Goal: Information Seeking & Learning: Find specific page/section

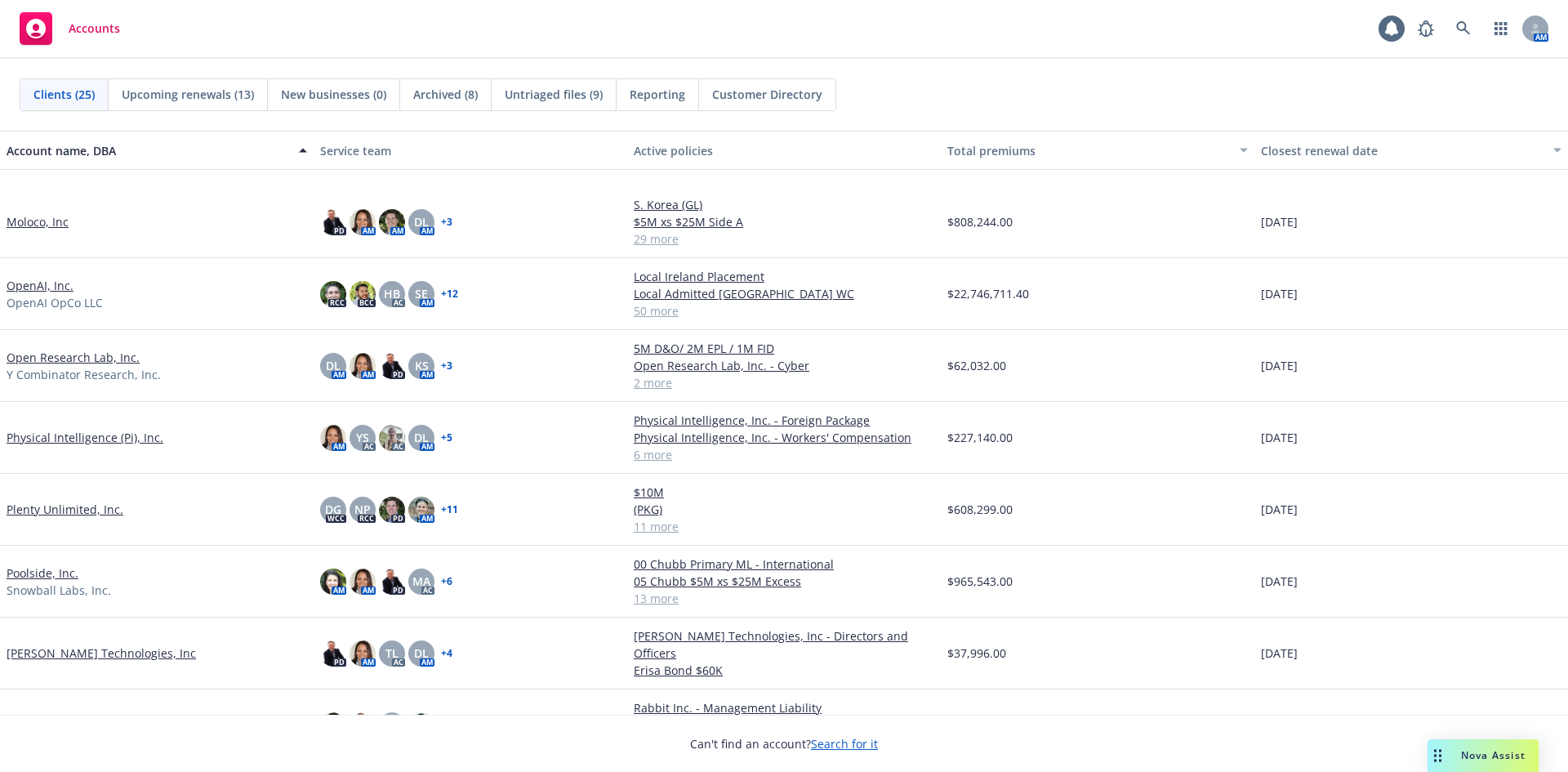
scroll to position [735, 0]
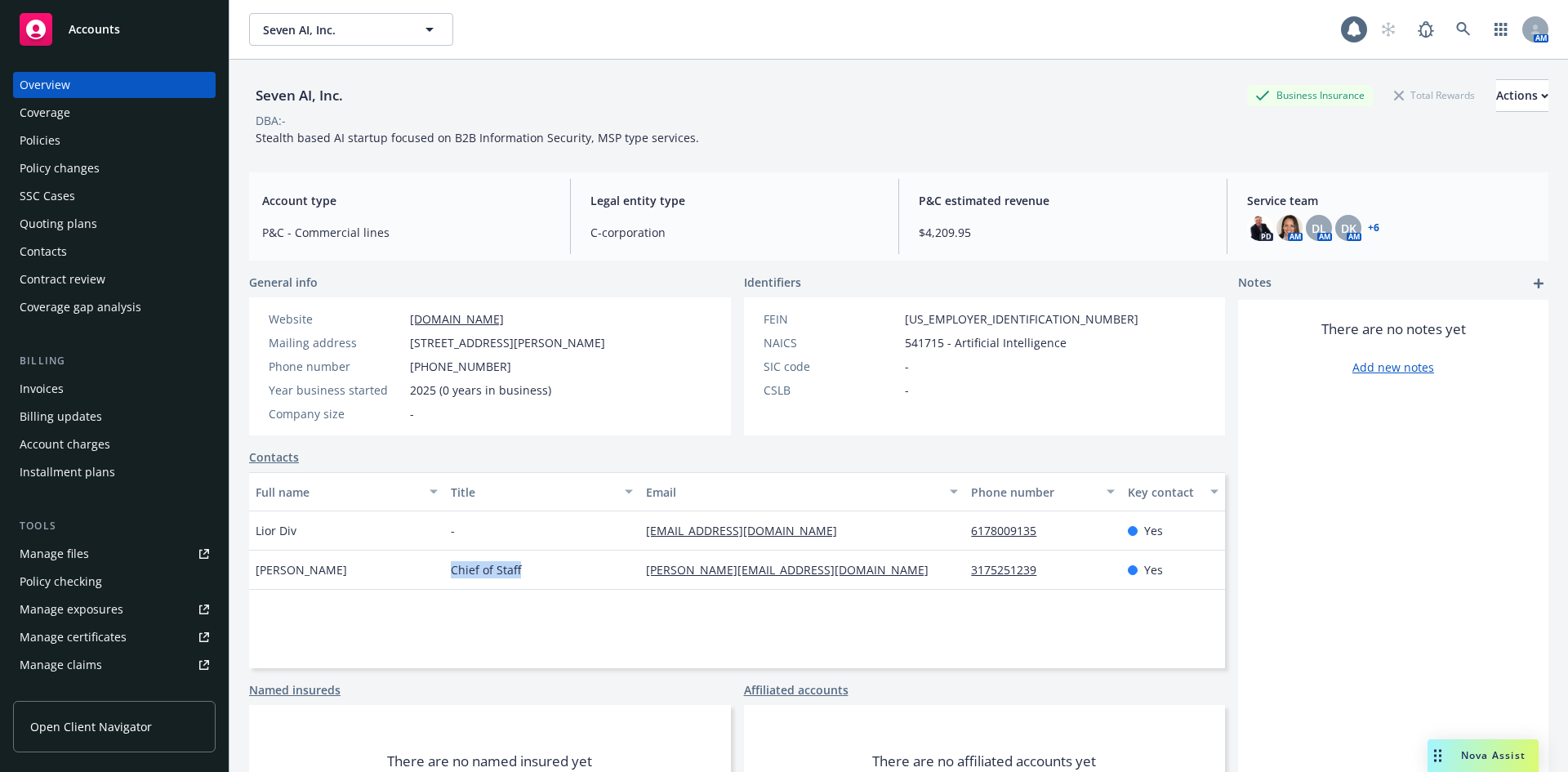
drag, startPoint x: 522, startPoint y: 569, endPoint x: 445, endPoint y: 569, distance: 77.0
click at [445, 569] on div "Chief of Staff" at bounding box center [542, 569] width 195 height 39
copy span "Chief of Staff"
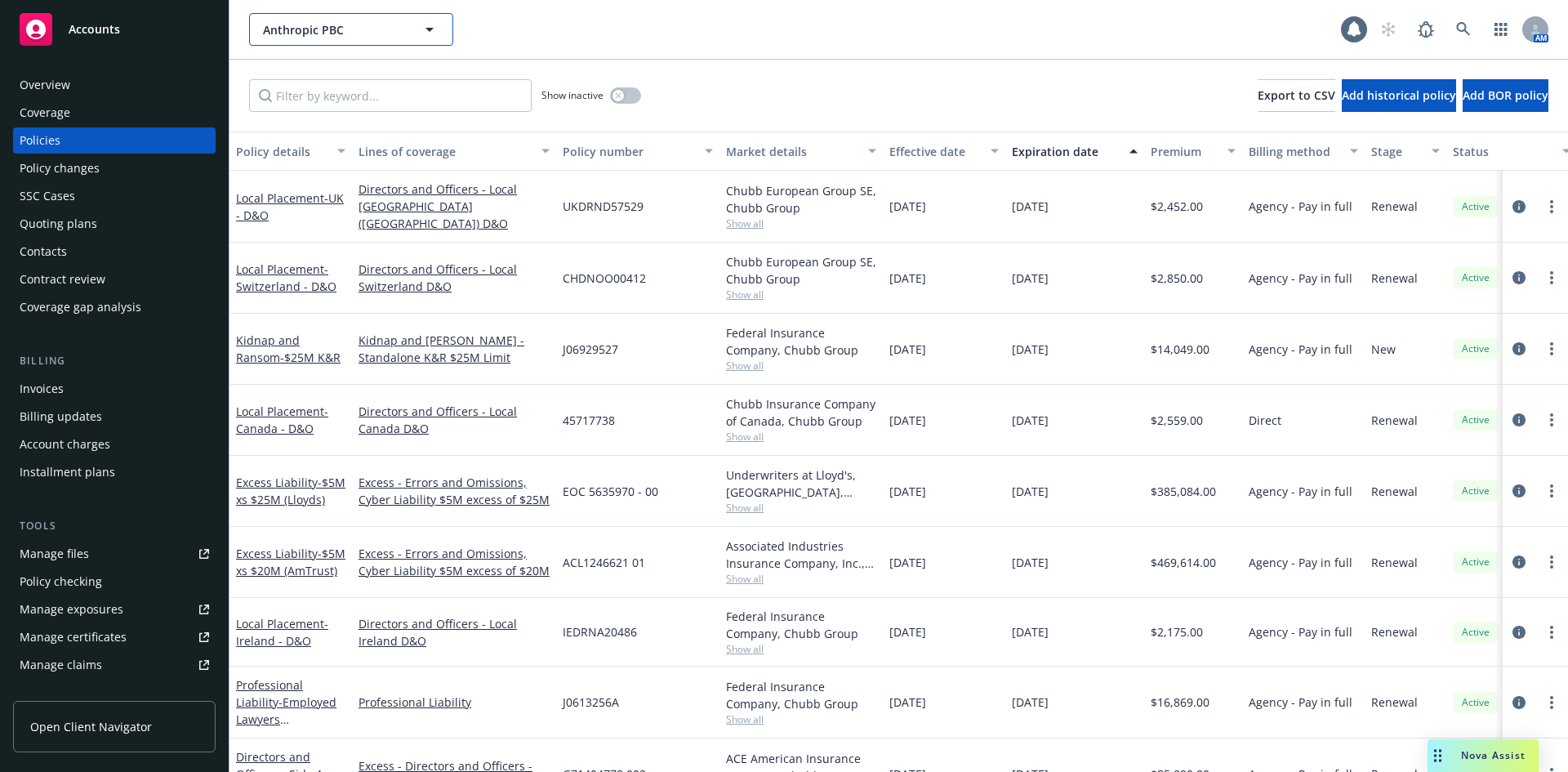
click at [296, 33] on span "Anthropic PBC" at bounding box center [333, 30] width 141 height 17
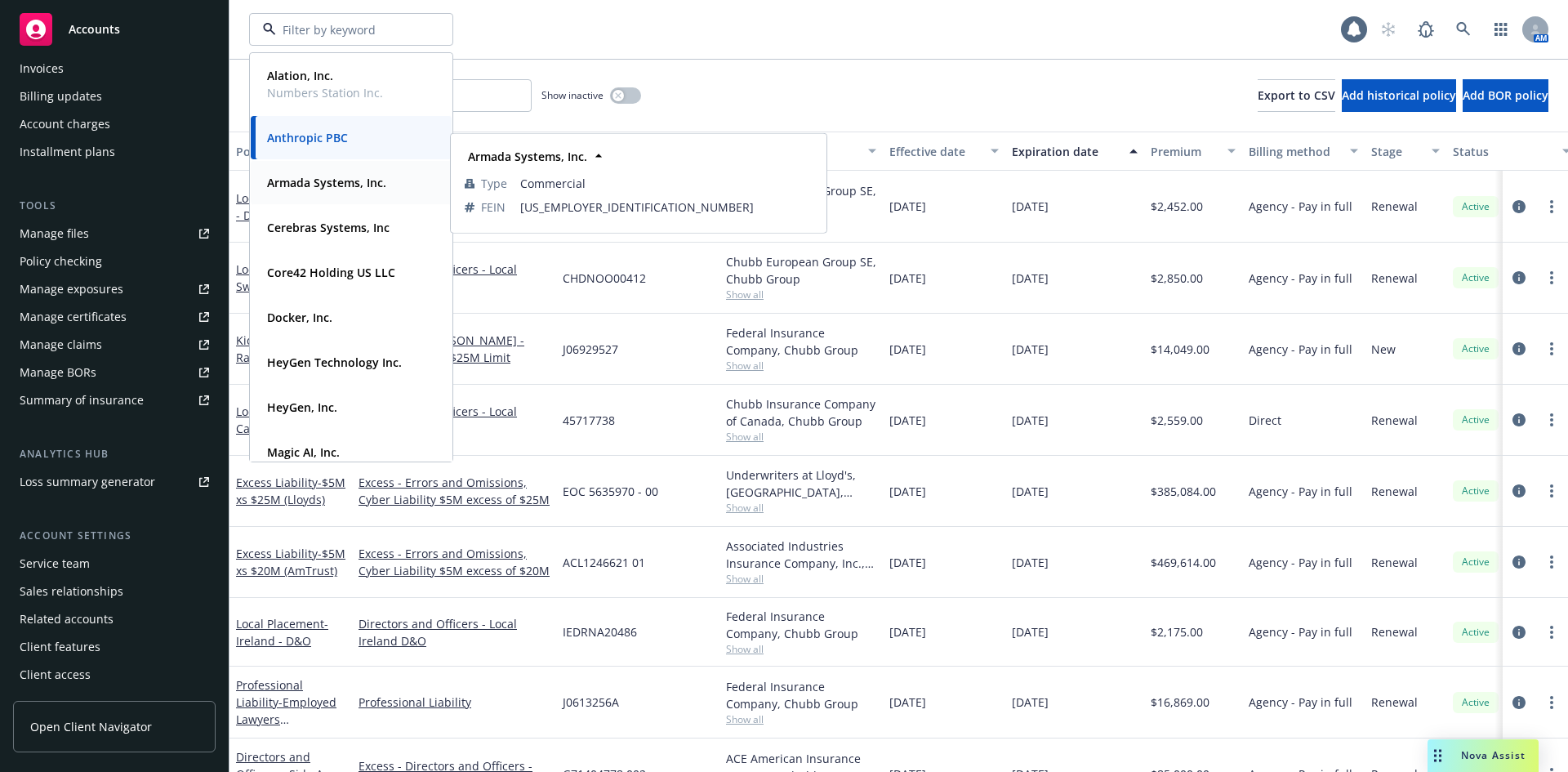
click at [335, 179] on strong "Armada Systems, Inc." at bounding box center [327, 183] width 120 height 16
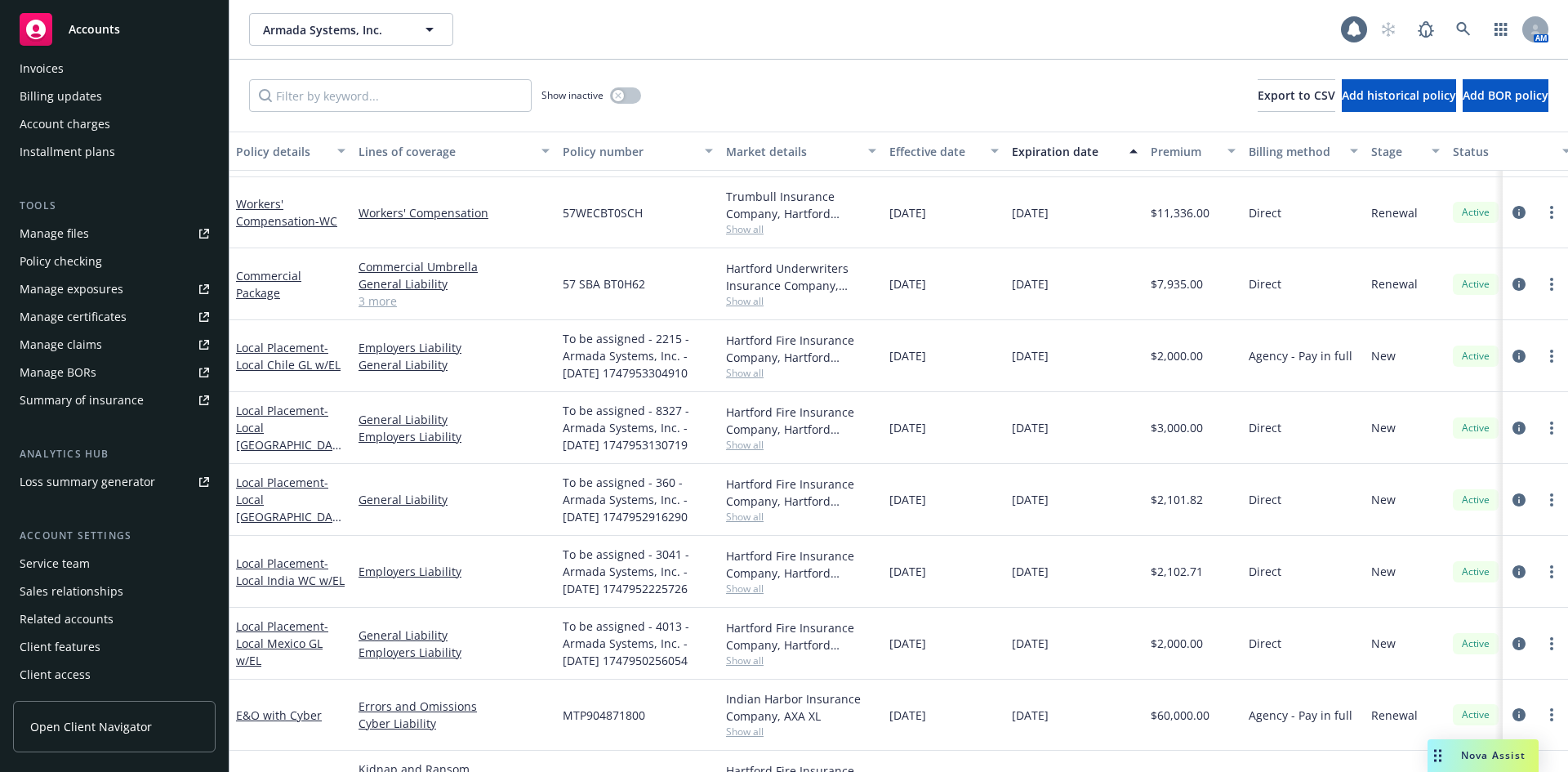
scroll to position [408, 0]
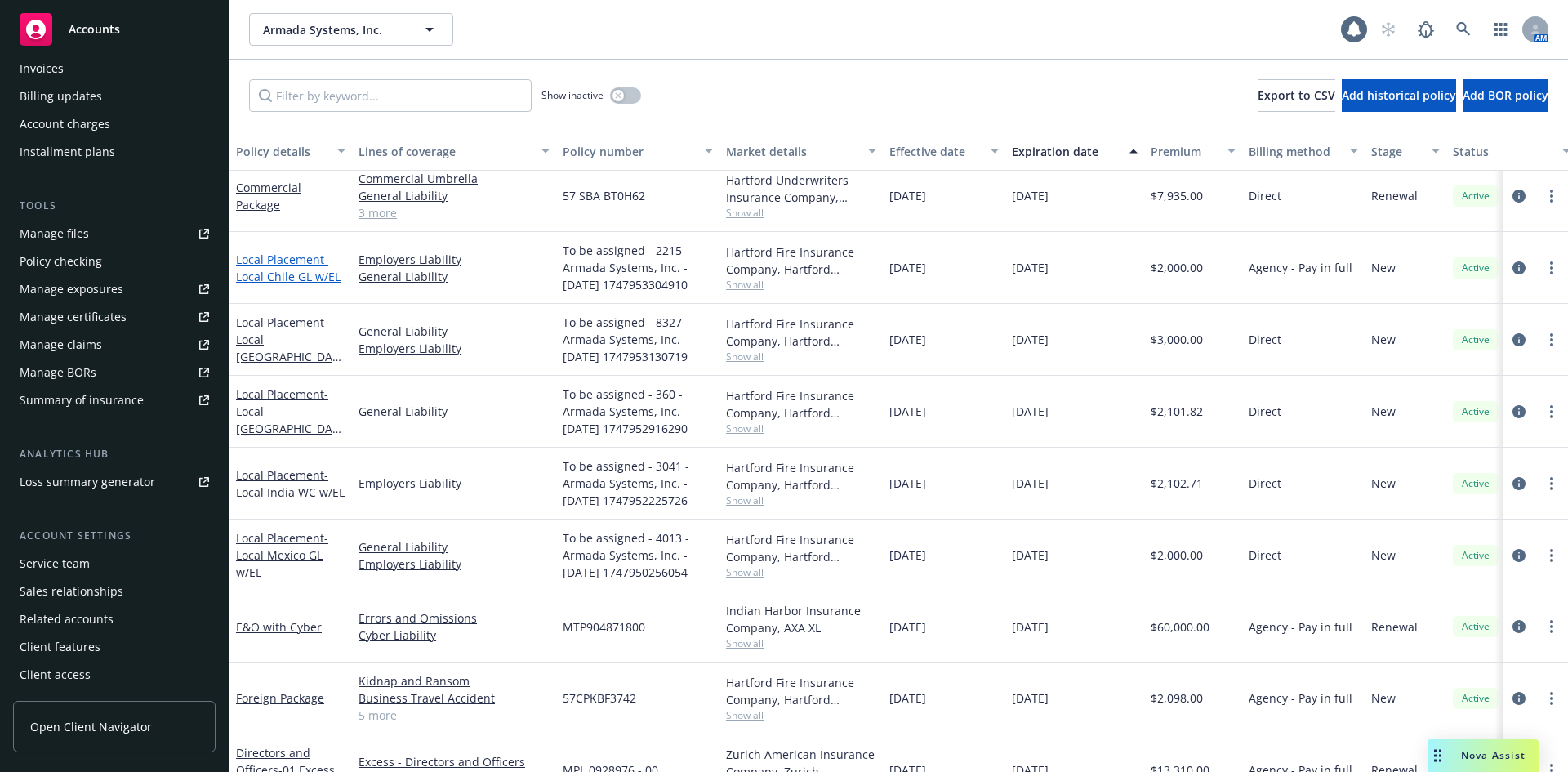
click at [303, 275] on span "- Local Chile GL w/EL" at bounding box center [288, 268] width 105 height 33
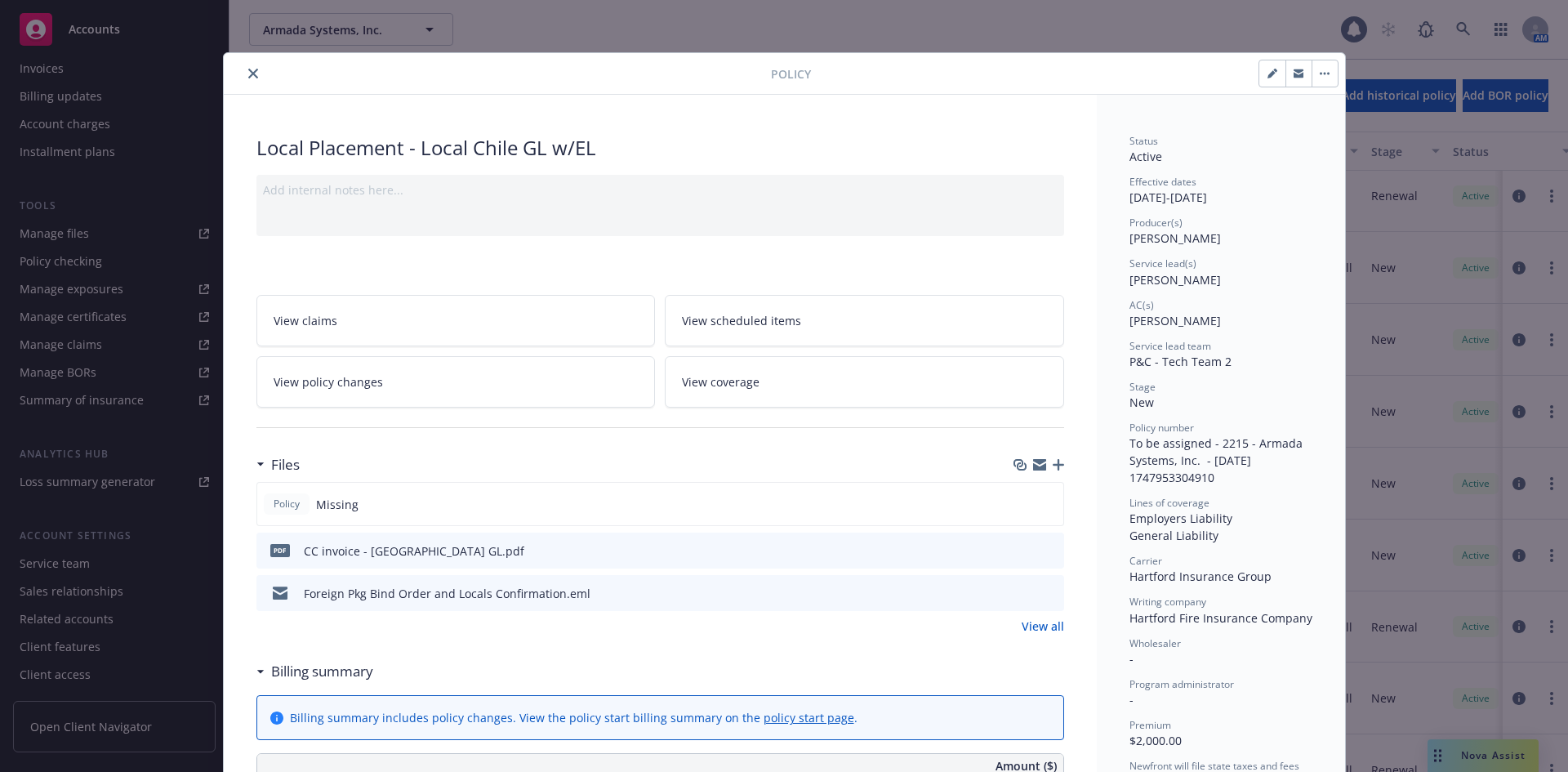
click at [257, 81] on div at bounding box center [501, 74] width 541 height 20
click at [250, 71] on icon "close" at bounding box center [252, 73] width 10 height 10
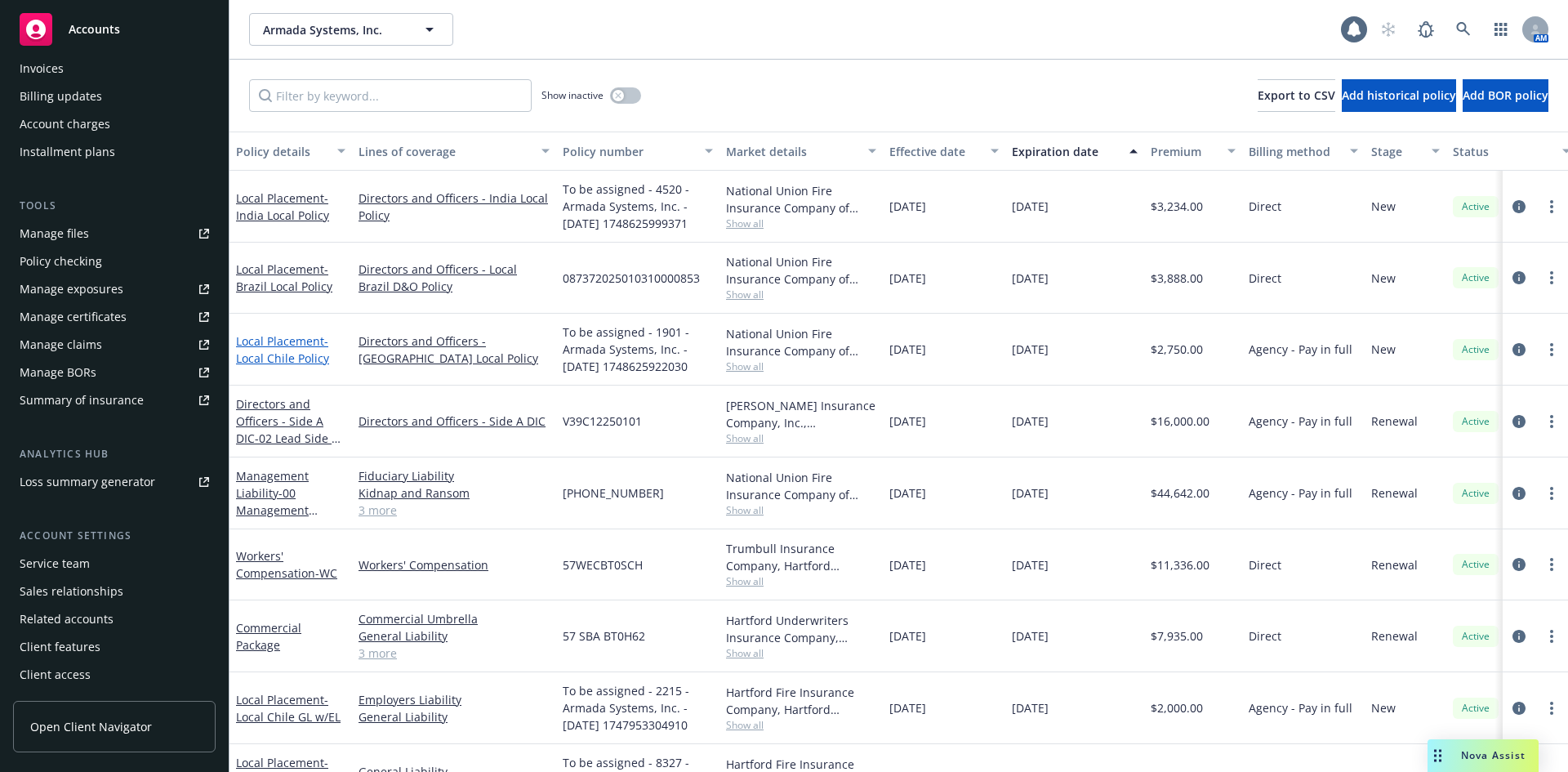
click at [265, 363] on span "- Local Chile Policy" at bounding box center [282, 350] width 93 height 33
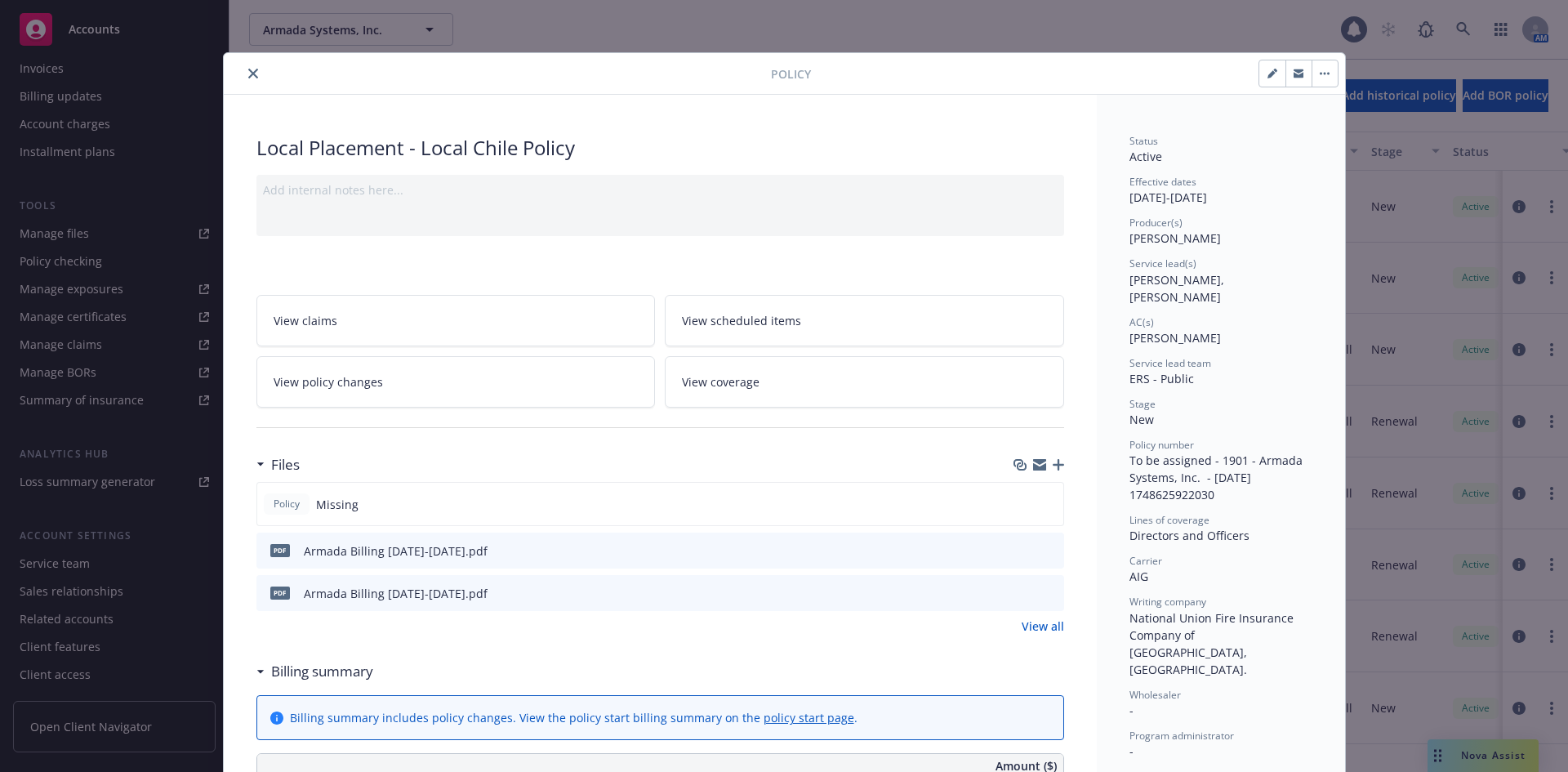
drag, startPoint x: 1034, startPoint y: 461, endPoint x: 1034, endPoint y: 473, distance: 12.0
click at [1034, 461] on icon "button" at bounding box center [1039, 462] width 13 height 6
drag, startPoint x: 240, startPoint y: 72, endPoint x: 217, endPoint y: 20, distance: 56.9
click at [244, 72] on button "close" at bounding box center [253, 74] width 20 height 20
